Goal: Information Seeking & Learning: Learn about a topic

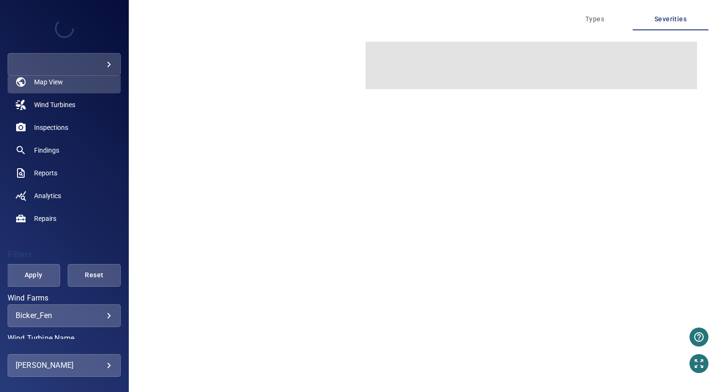
scroll to position [76, 0]
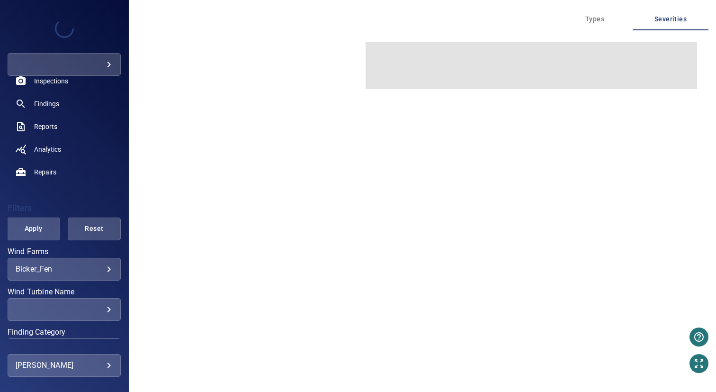
click at [52, 271] on body "**********" at bounding box center [358, 196] width 716 height 392
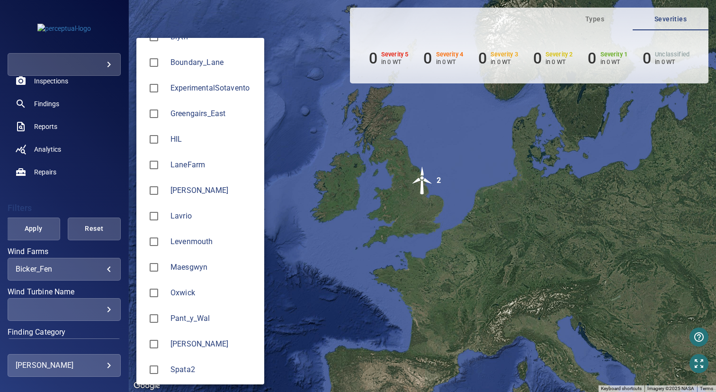
scroll to position [98, 0]
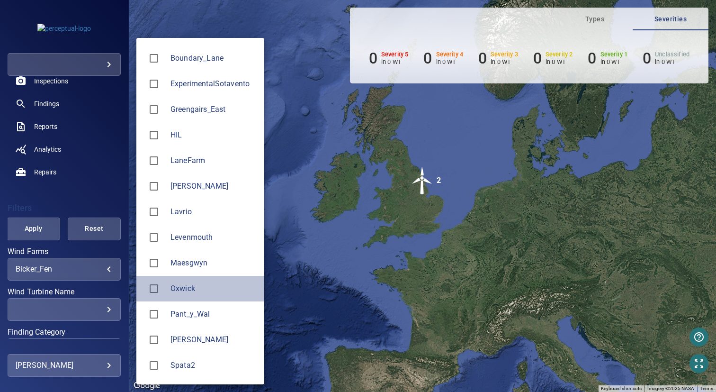
click at [195, 293] on span "Oxwick" at bounding box center [213, 288] width 86 height 11
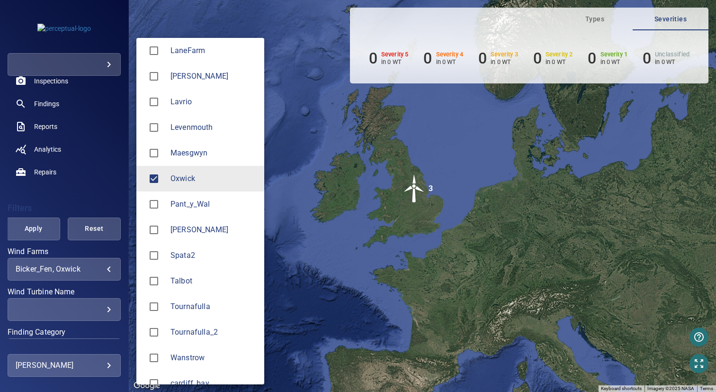
scroll to position [211, 0]
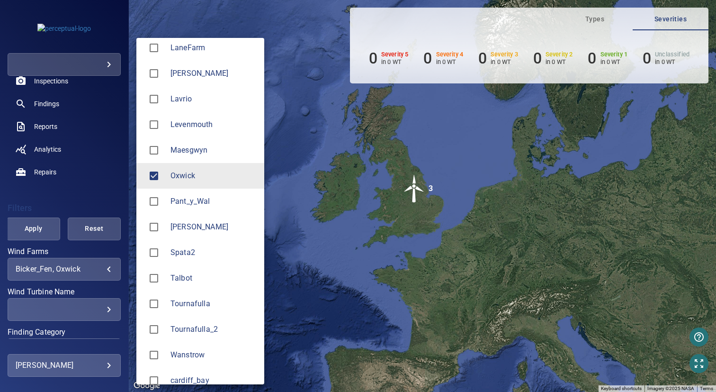
click at [218, 195] on li "Pant_y_Wal" at bounding box center [200, 201] width 128 height 26
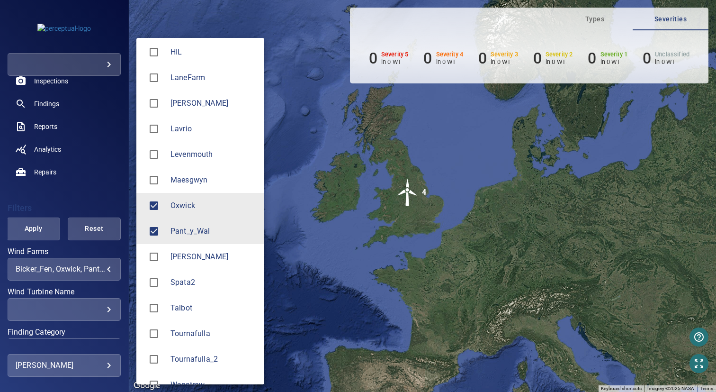
click at [197, 178] on span "Maesgwyn" at bounding box center [213, 179] width 86 height 11
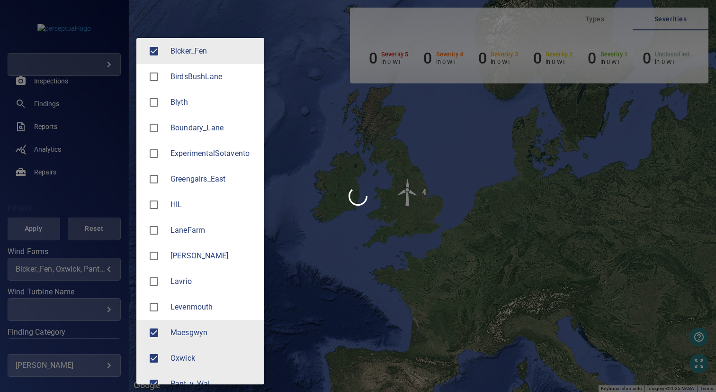
scroll to position [0, 0]
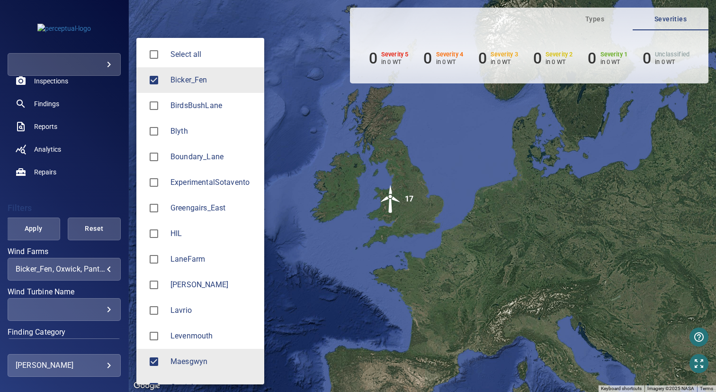
click at [176, 85] on span "Bicker_Fen" at bounding box center [213, 79] width 86 height 11
type input "**********"
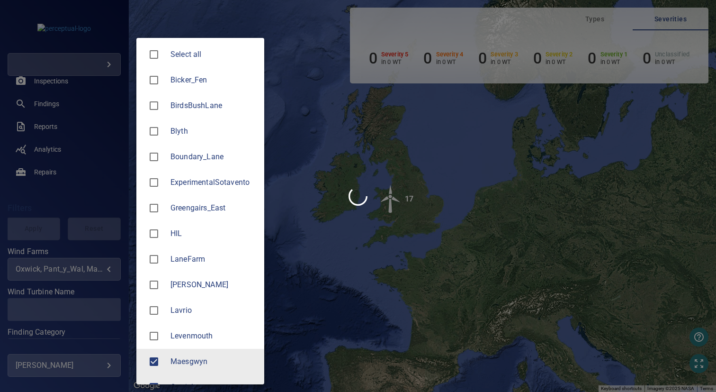
click at [492, 118] on div at bounding box center [358, 196] width 716 height 392
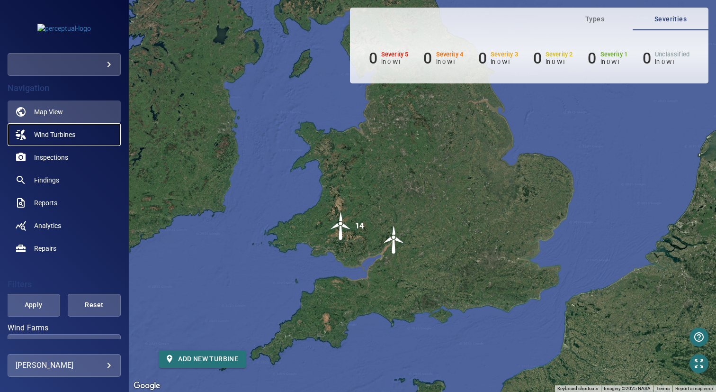
click at [66, 130] on span "Wind Turbines" at bounding box center [54, 134] width 41 height 9
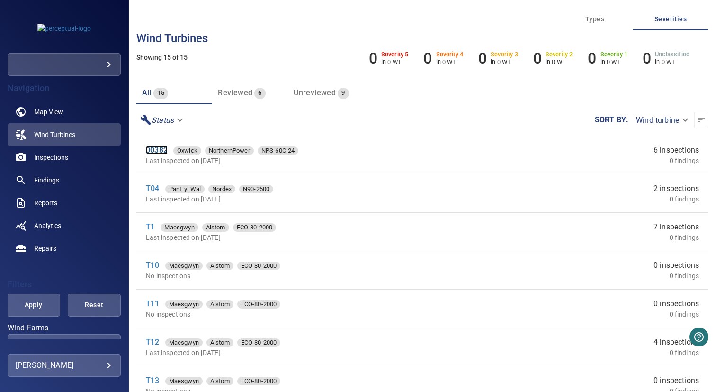
click at [162, 150] on link "00382" at bounding box center [157, 149] width 22 height 9
click at [150, 226] on link "T1" at bounding box center [150, 226] width 9 height 9
click at [154, 190] on link "T04" at bounding box center [152, 188] width 13 height 9
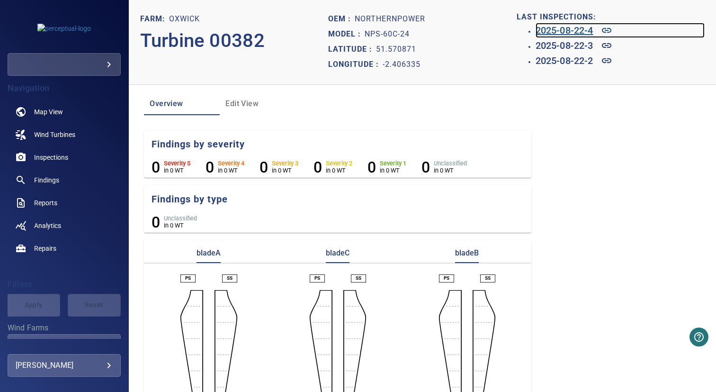
click at [573, 34] on h6 "2025-08-22-4" at bounding box center [564, 30] width 58 height 15
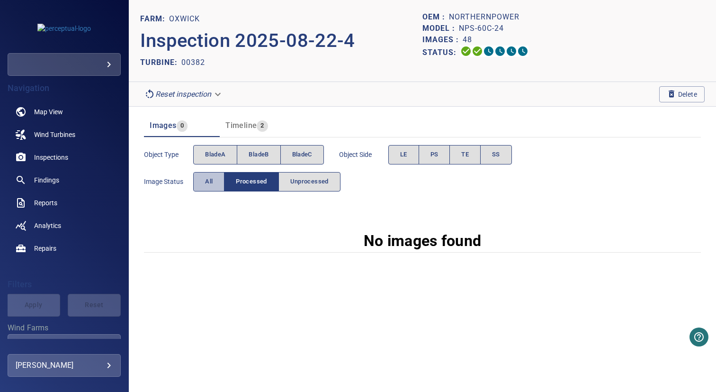
click at [211, 185] on span "All" at bounding box center [209, 181] width 8 height 11
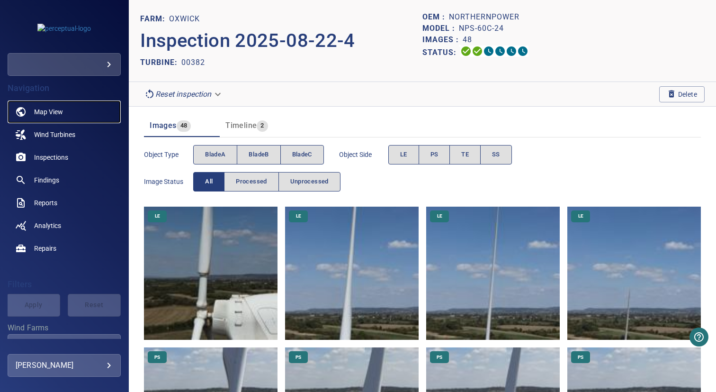
click at [53, 110] on span "Map View" at bounding box center [48, 111] width 29 height 9
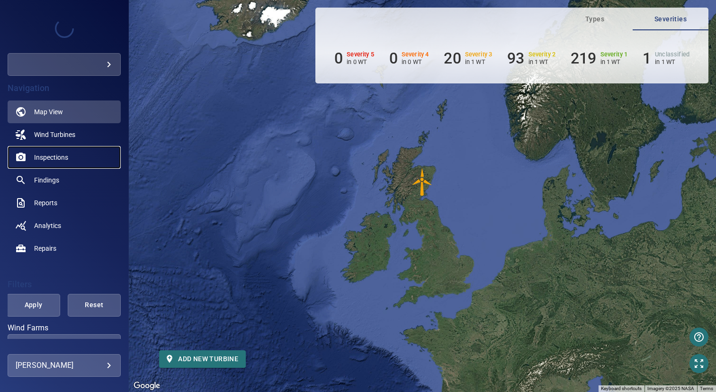
click at [65, 157] on span "Inspections" at bounding box center [51, 156] width 34 height 9
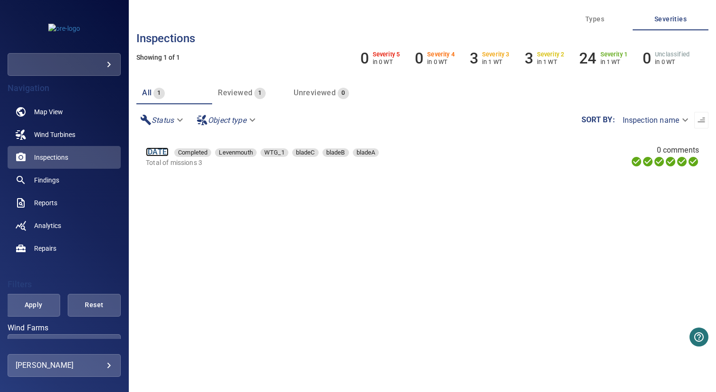
click at [168, 152] on link "[DATE]" at bounding box center [157, 151] width 23 height 9
